Goal: Task Accomplishment & Management: Use online tool/utility

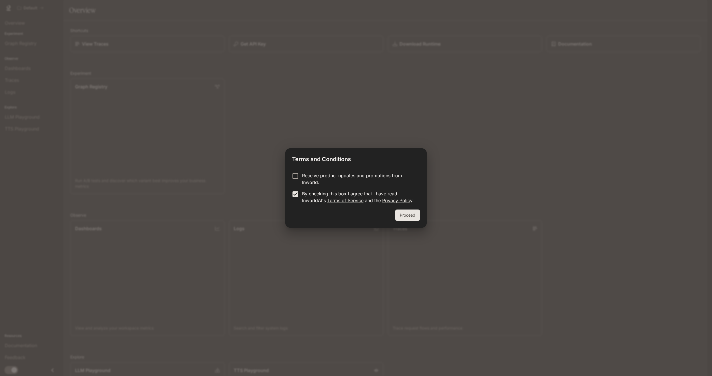
click at [396, 215] on button "Proceed" at bounding box center [407, 215] width 25 height 11
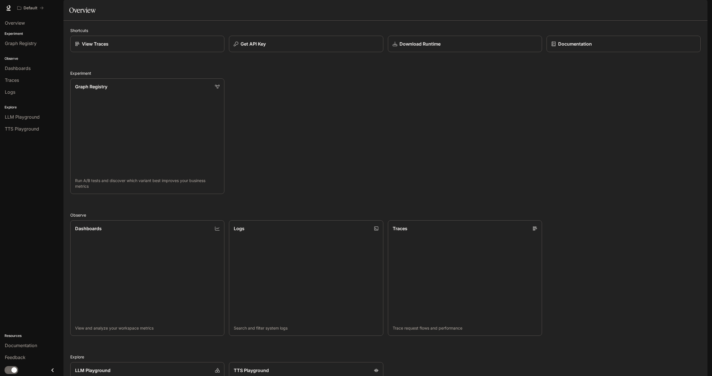
scroll to position [57, 0]
click at [29, 68] on span "Dashboards" at bounding box center [18, 68] width 26 height 7
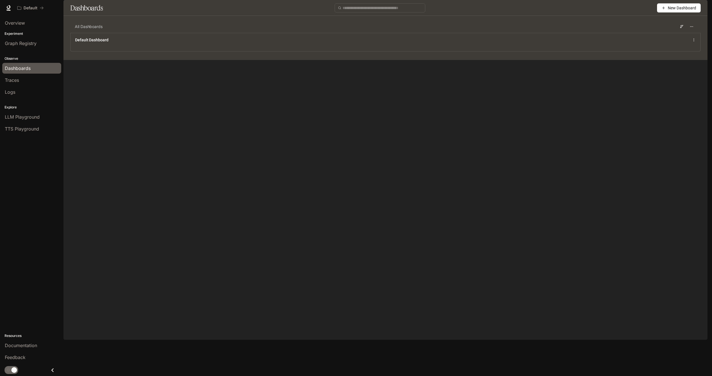
click at [666, 12] on button "New Dashboard" at bounding box center [679, 7] width 44 height 9
click at [540, 33] on div "All Dashboards" at bounding box center [385, 26] width 630 height 12
click at [20, 24] on span "Overview" at bounding box center [15, 23] width 20 height 7
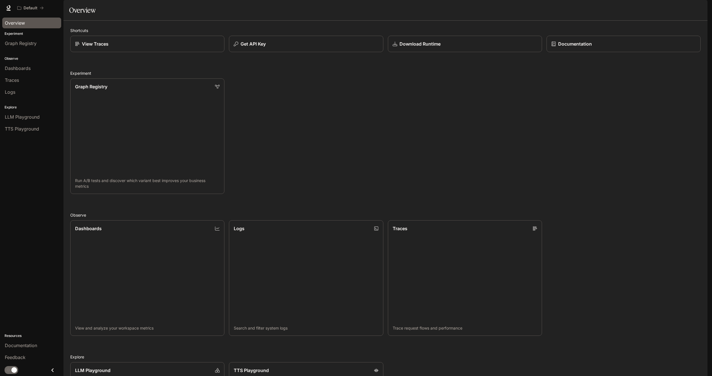
click at [50, 372] on icon "Close drawer" at bounding box center [53, 371] width 8 height 8
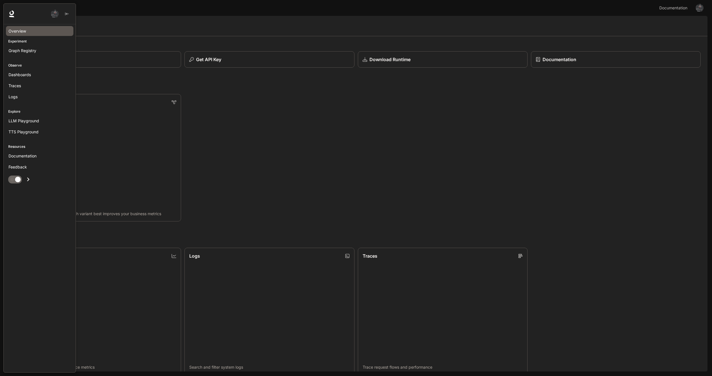
click at [10, 13] on icon at bounding box center [11, 13] width 7 height 7
click at [54, 14] on img "button" at bounding box center [55, 14] width 8 height 8
click at [216, 35] on div at bounding box center [356, 188] width 712 height 376
click at [214, 64] on button "Get API Key" at bounding box center [269, 59] width 171 height 17
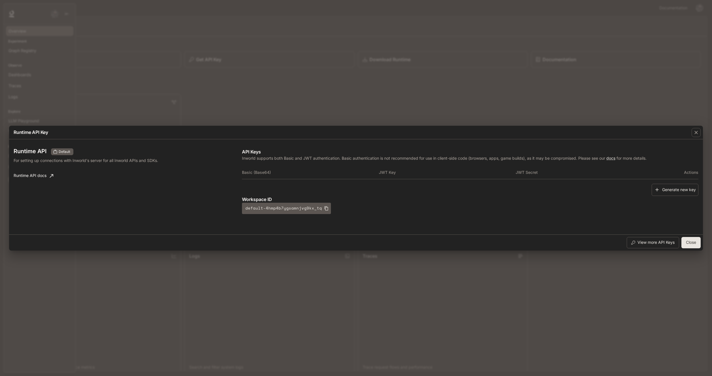
click at [216, 75] on div "Runtime API Key Runtime API Default For setting up connections with Inworld's s…" at bounding box center [356, 188] width 712 height 376
